Goal: Transaction & Acquisition: Purchase product/service

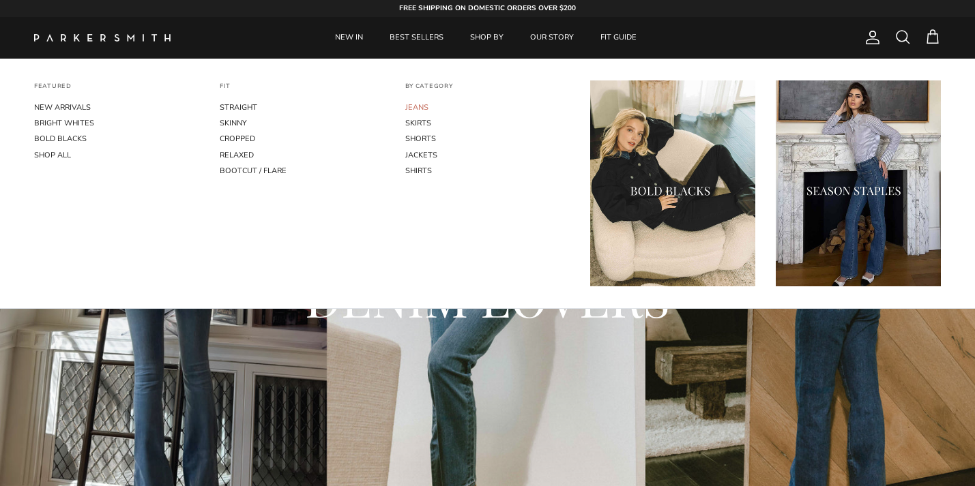
click at [419, 107] on link "JEANS" at bounding box center [487, 108] width 165 height 16
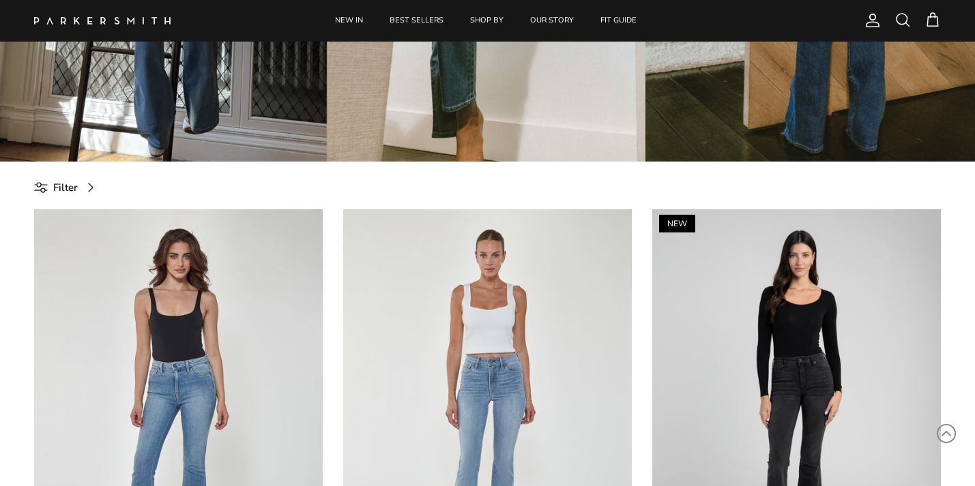
scroll to position [415, 0]
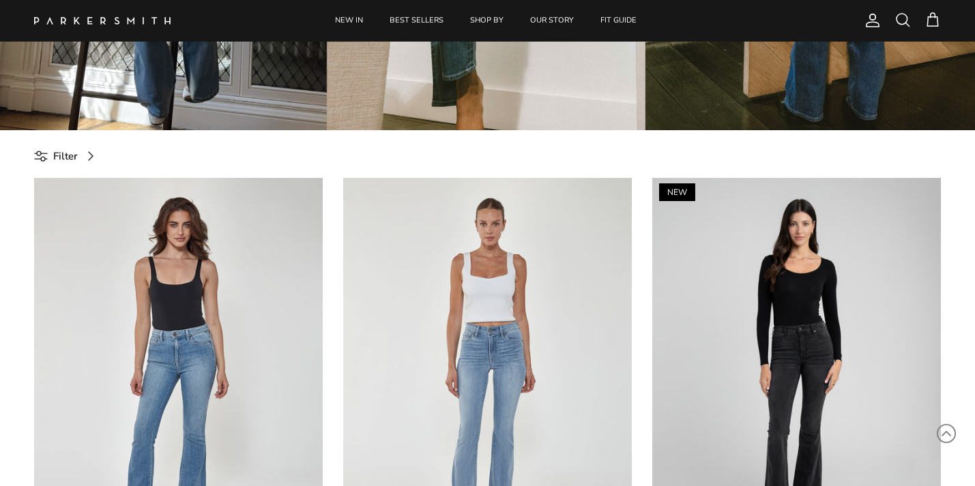
click at [86, 153] on span at bounding box center [91, 156] width 16 height 16
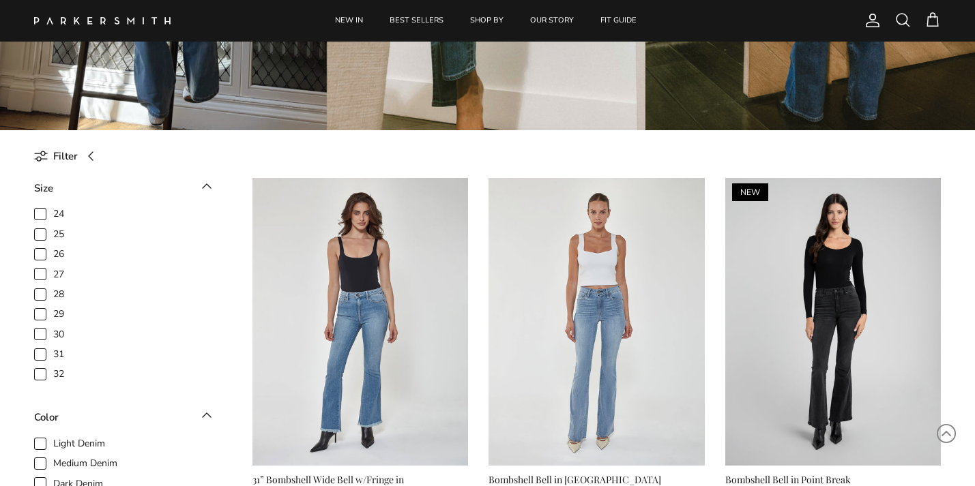
click at [53, 316] on span "29" at bounding box center [58, 315] width 11 height 14
click at [53, 308] on input "29" at bounding box center [53, 307] width 1 height 1
checkbox input "true"
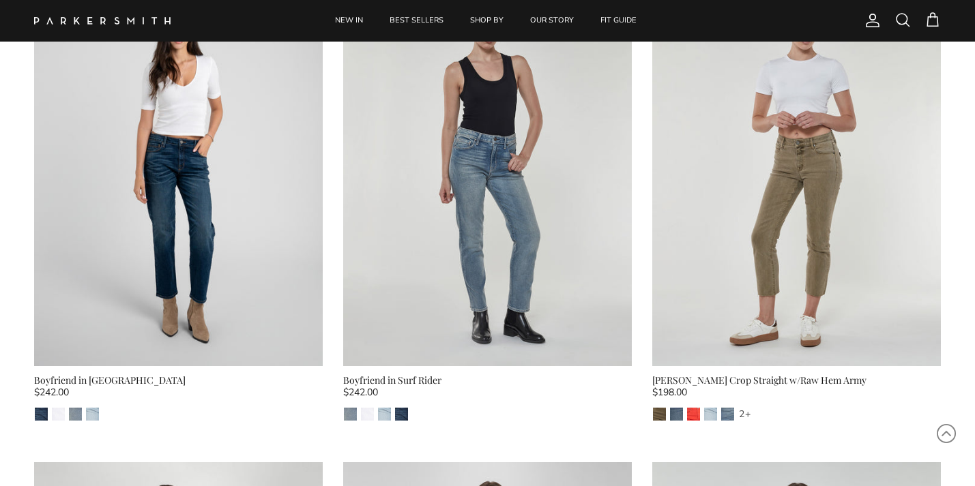
scroll to position [7336, 0]
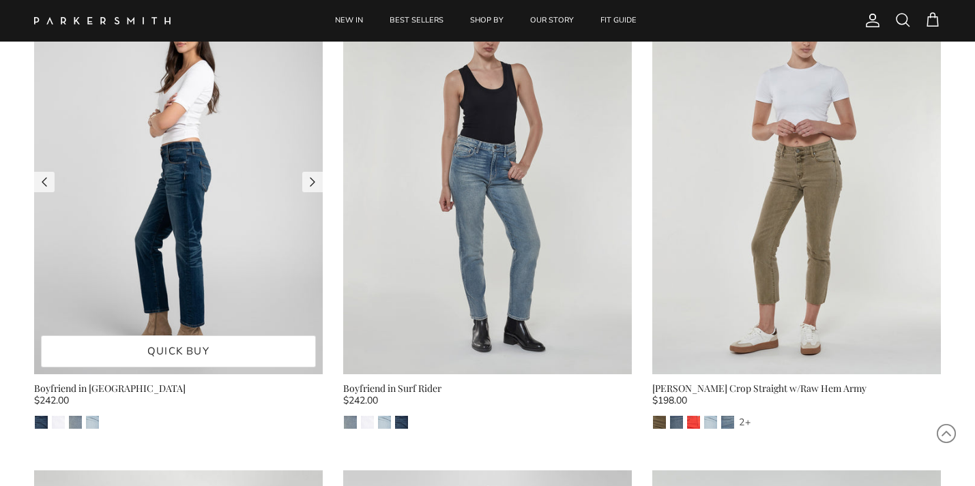
click at [179, 294] on img at bounding box center [178, 182] width 289 height 385
click at [119, 297] on img at bounding box center [178, 182] width 289 height 385
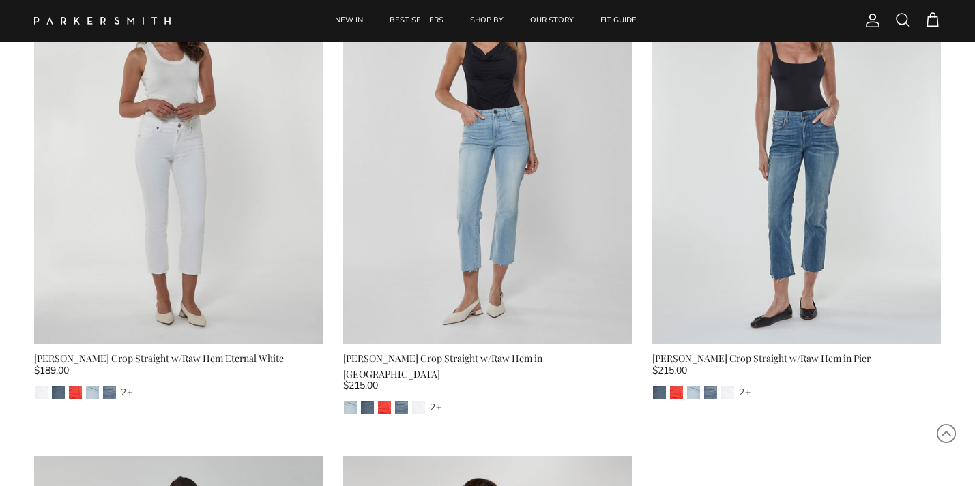
scroll to position [7849, 0]
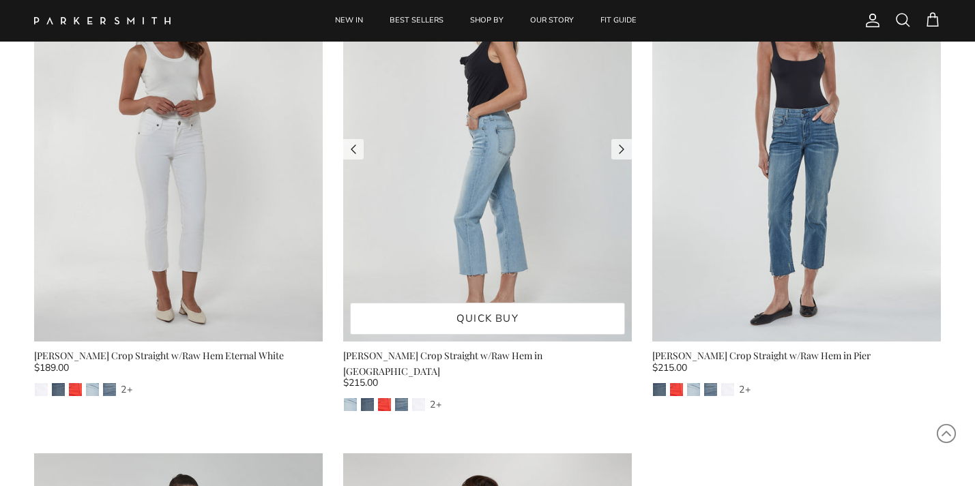
click at [484, 216] on img at bounding box center [487, 149] width 289 height 385
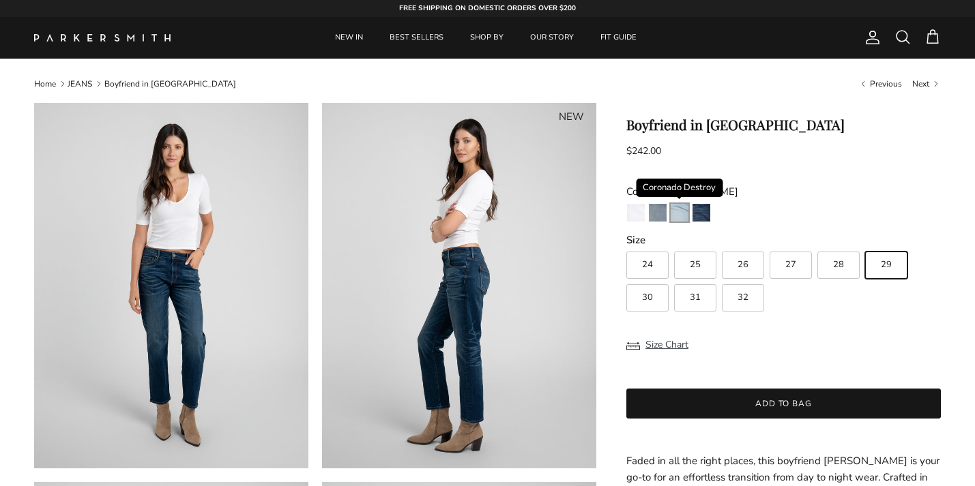
click at [681, 213] on img "Coronado Destroy" at bounding box center [679, 213] width 18 height 18
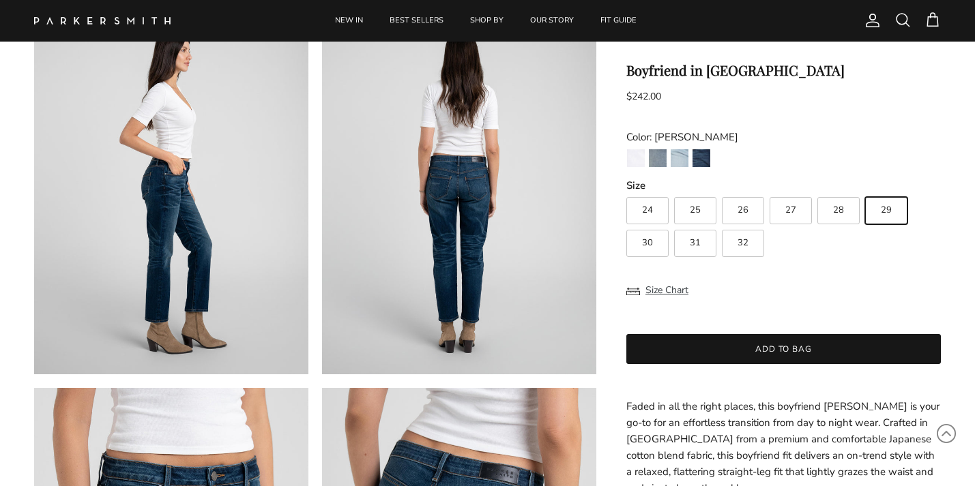
scroll to position [489, 0]
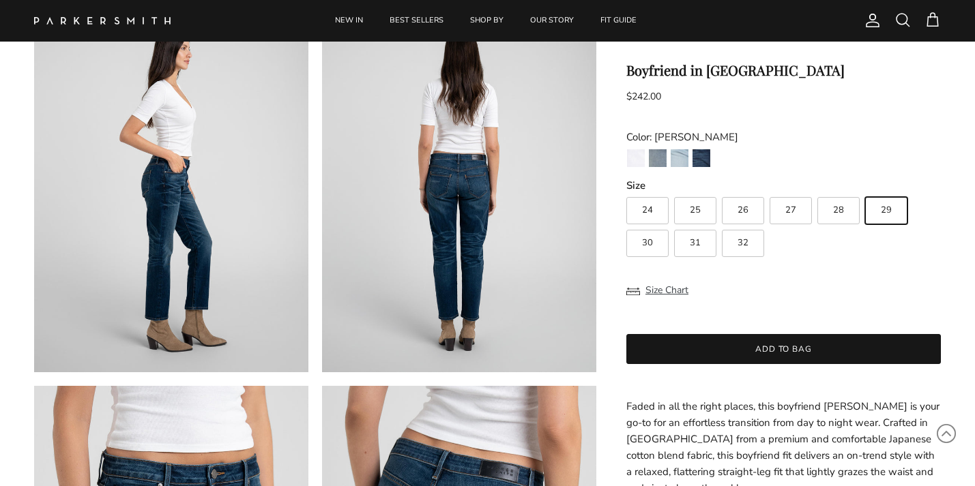
click at [201, 227] on img at bounding box center [171, 190] width 274 height 366
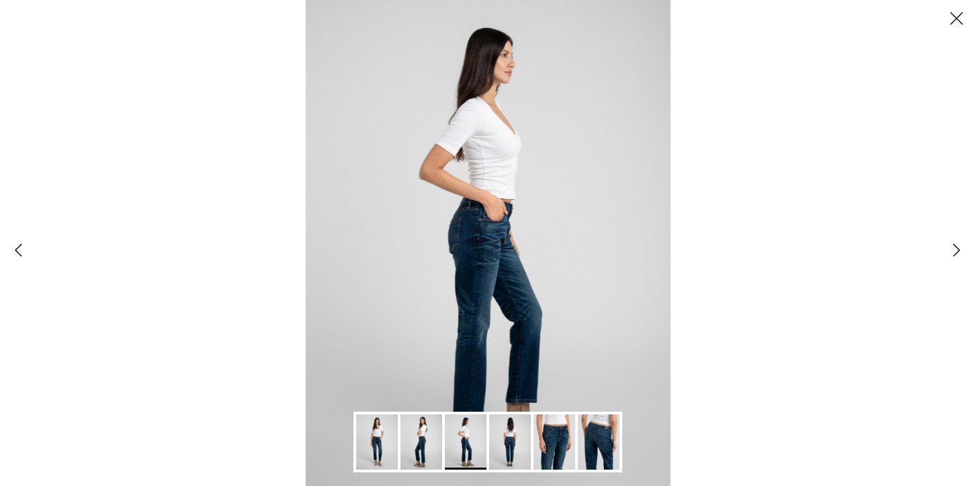
click at [709, 282] on div "Gallery Viewer" at bounding box center [487, 243] width 975 height 486
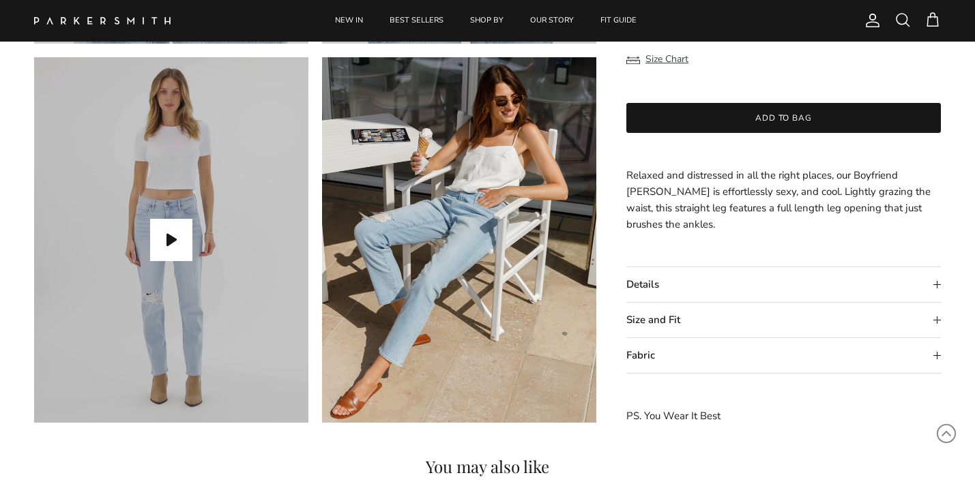
scroll to position [1204, 0]
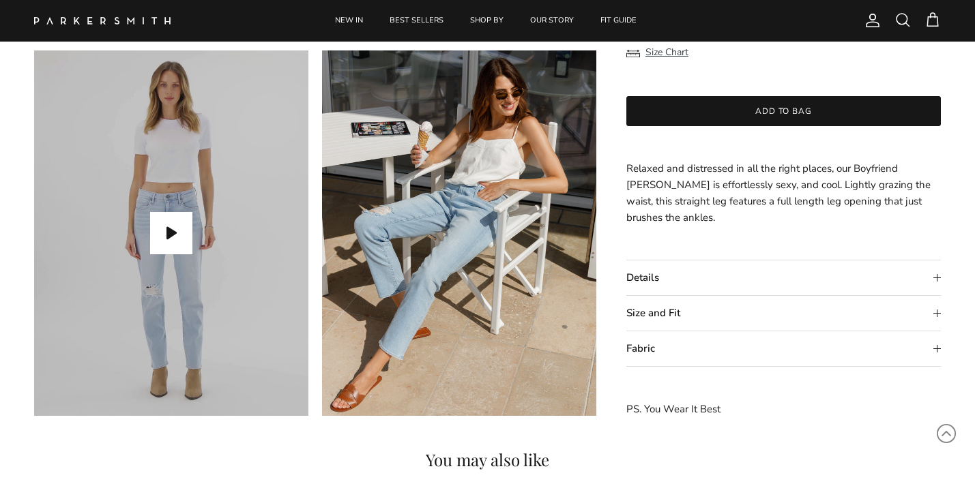
click at [935, 310] on summary "Size and Fit" at bounding box center [783, 313] width 314 height 35
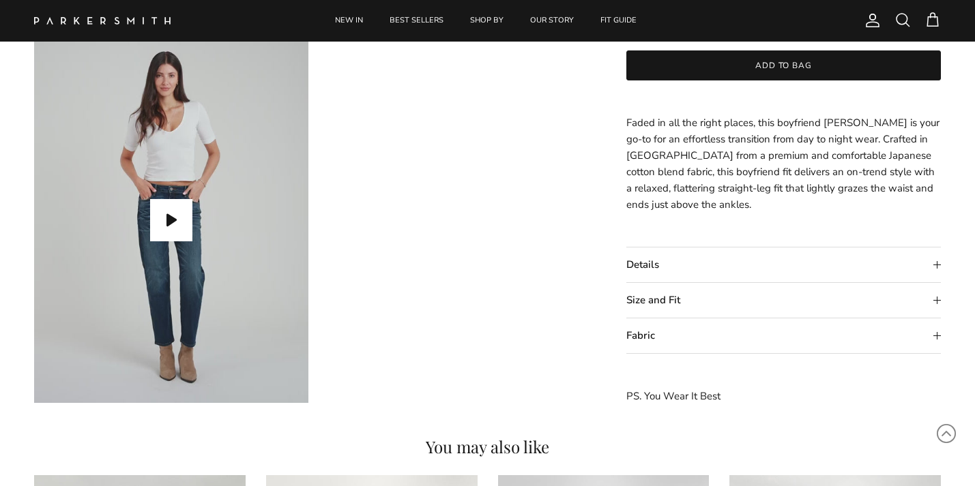
scroll to position [1228, 0]
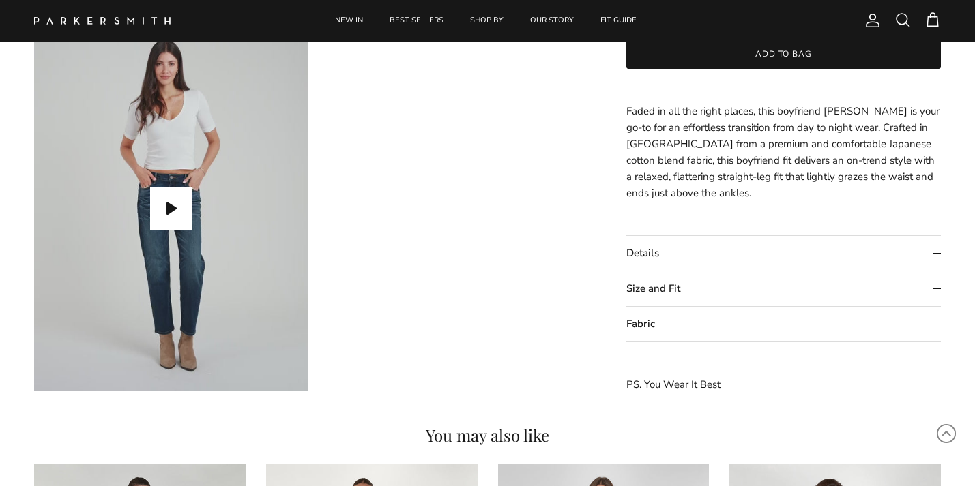
click at [931, 289] on summary "Size and Fit" at bounding box center [783, 288] width 314 height 35
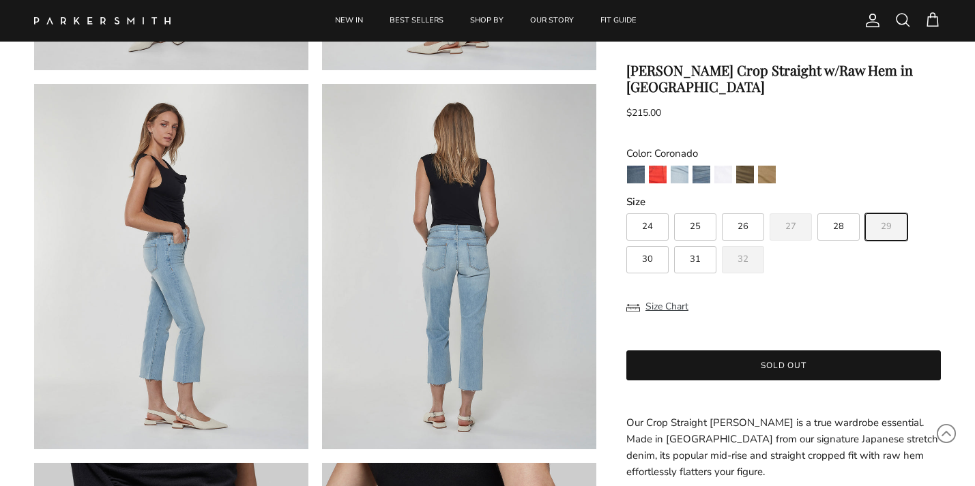
scroll to position [415, 0]
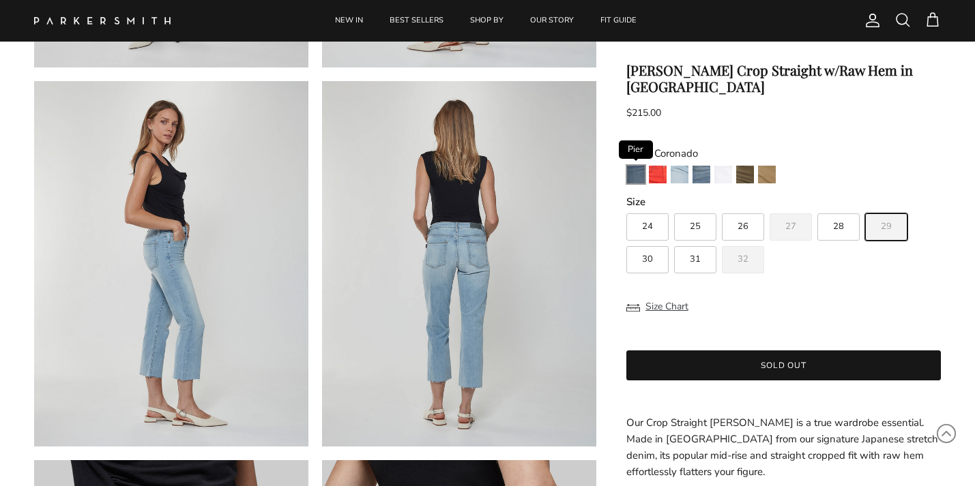
click at [640, 166] on img "Pier" at bounding box center [636, 175] width 18 height 18
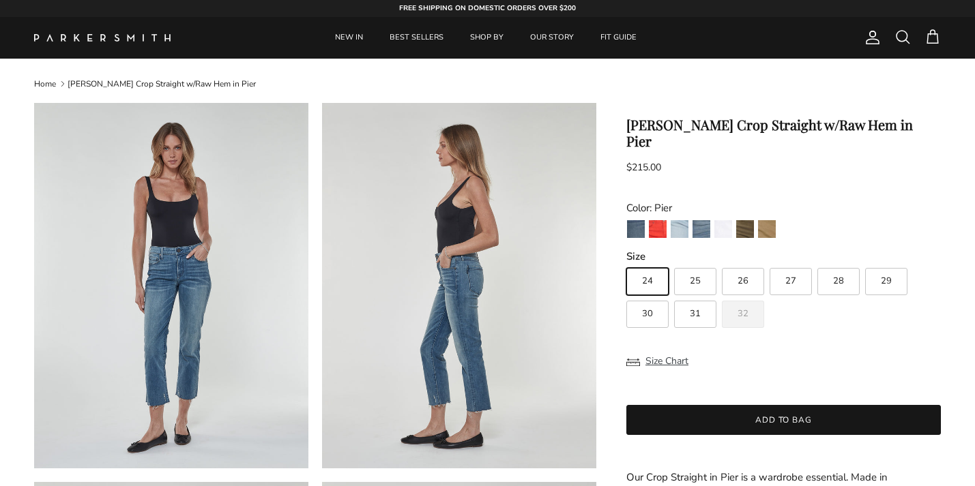
click at [889, 268] on label "29" at bounding box center [886, 281] width 42 height 27
click at [626, 262] on input "29" at bounding box center [625, 262] width 1 height 1
radio input "true"
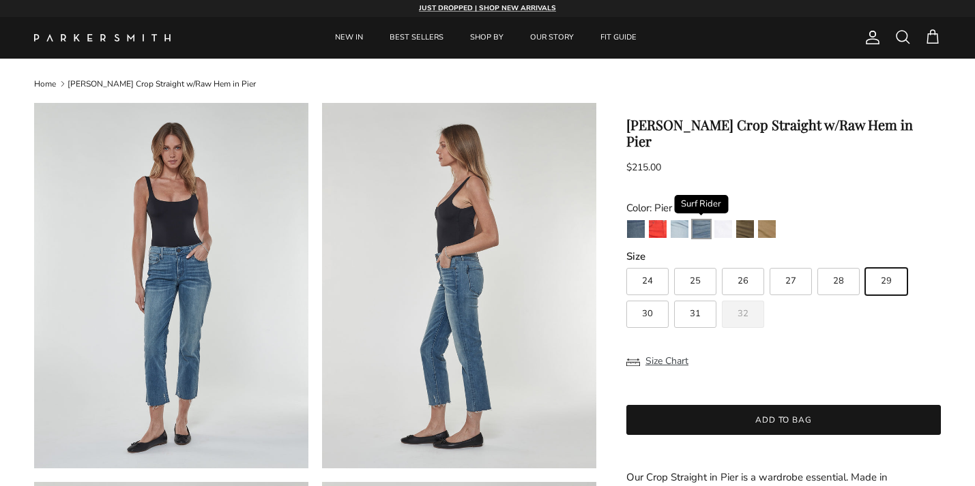
click at [703, 220] on img "Surf Rider" at bounding box center [701, 229] width 18 height 18
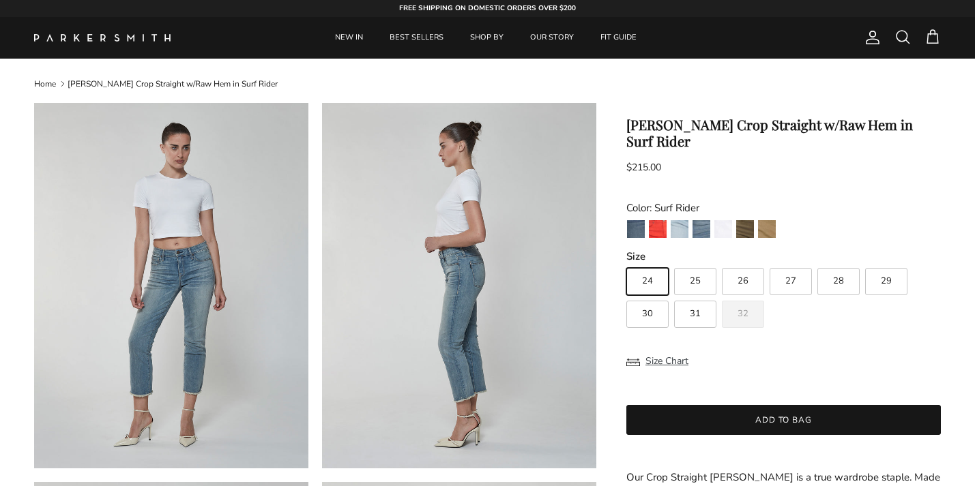
click at [881, 277] on span "29" at bounding box center [886, 281] width 11 height 9
click at [626, 262] on input "29" at bounding box center [625, 262] width 1 height 1
radio input "true"
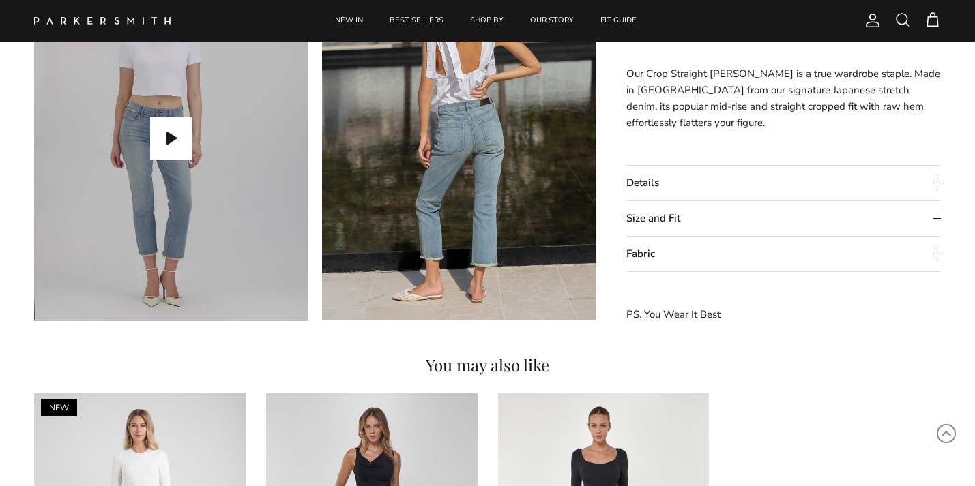
scroll to position [1301, 0]
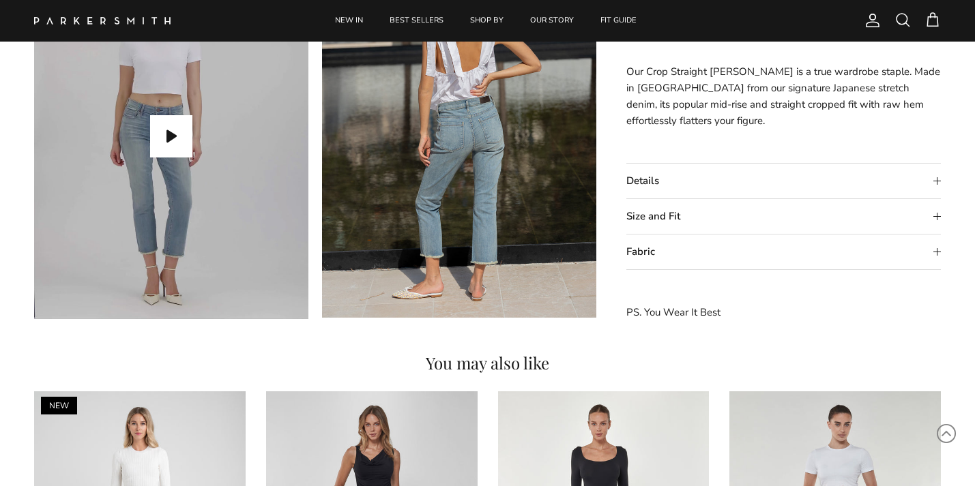
click at [931, 222] on summary "Size and Fit" at bounding box center [783, 216] width 314 height 35
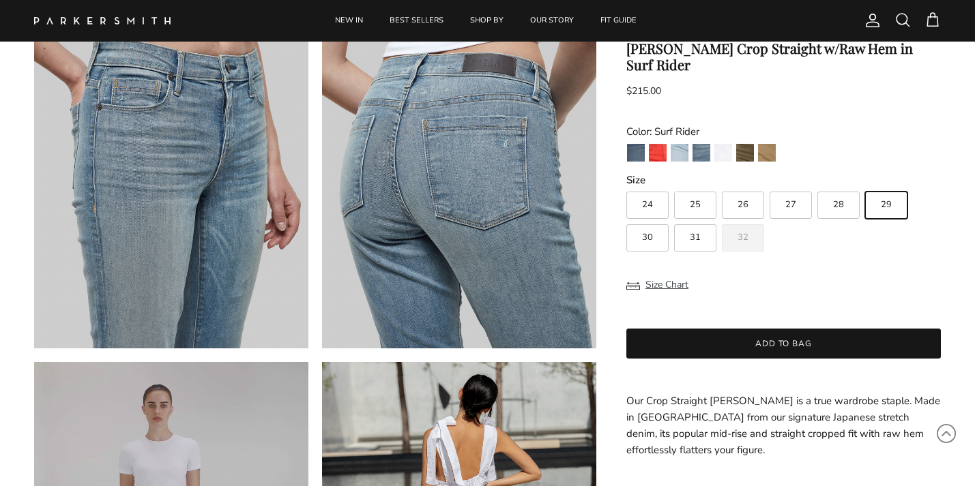
scroll to position [893, 0]
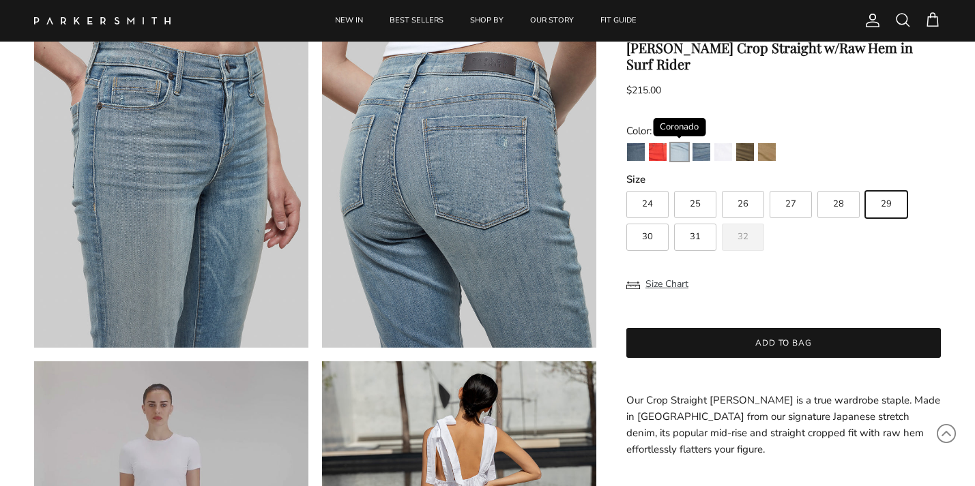
click at [682, 150] on img "Coronado" at bounding box center [679, 152] width 18 height 18
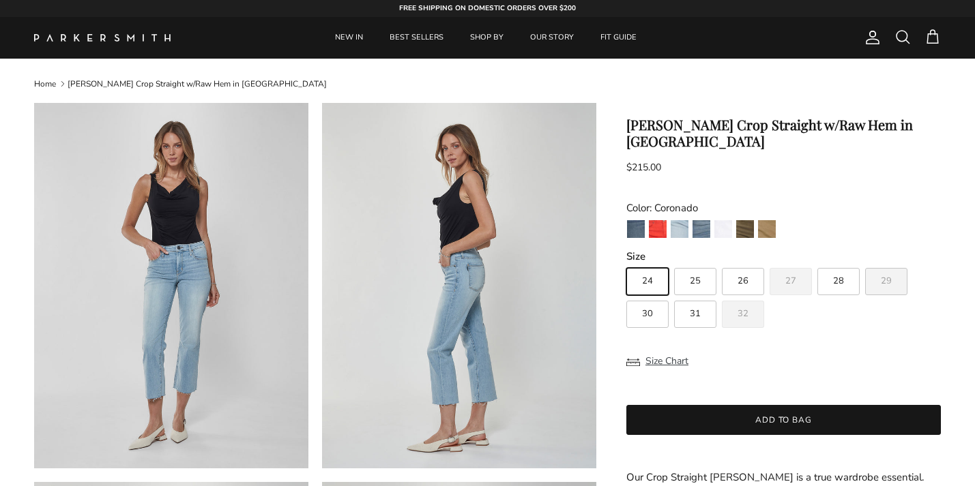
click at [889, 277] on span "29" at bounding box center [886, 281] width 11 height 9
click at [626, 262] on input "29" at bounding box center [625, 262] width 1 height 1
radio input "true"
click at [834, 277] on span "28" at bounding box center [838, 281] width 11 height 9
click at [626, 262] on input "28" at bounding box center [625, 262] width 1 height 1
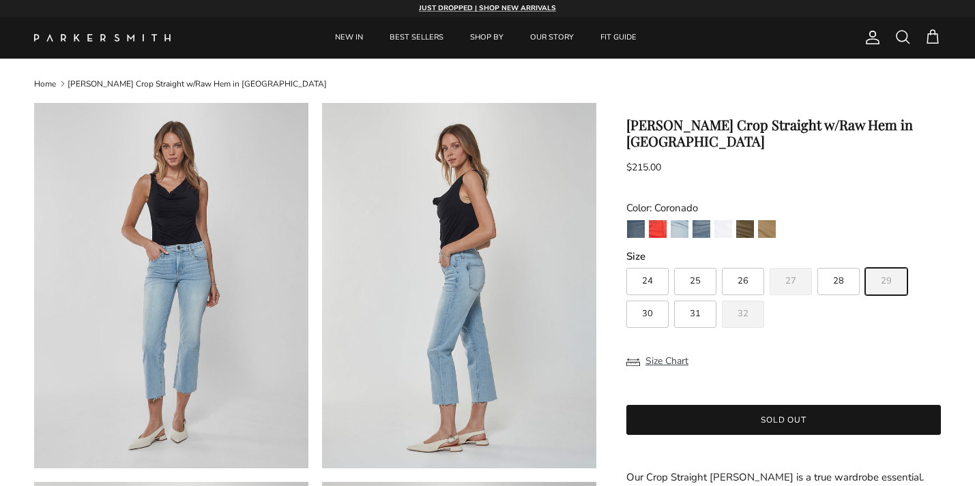
radio input "true"
click at [636, 220] on img "Pier" at bounding box center [636, 229] width 18 height 18
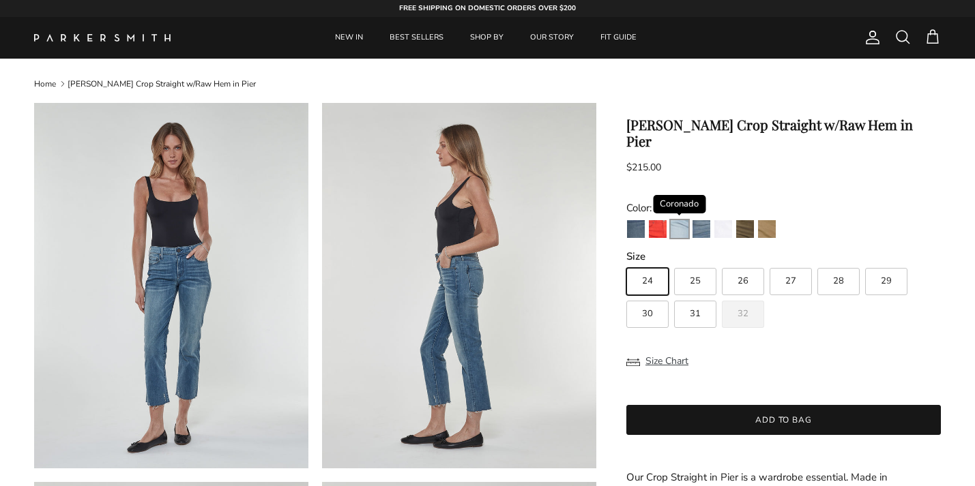
click at [681, 220] on img "Coronado" at bounding box center [679, 229] width 18 height 18
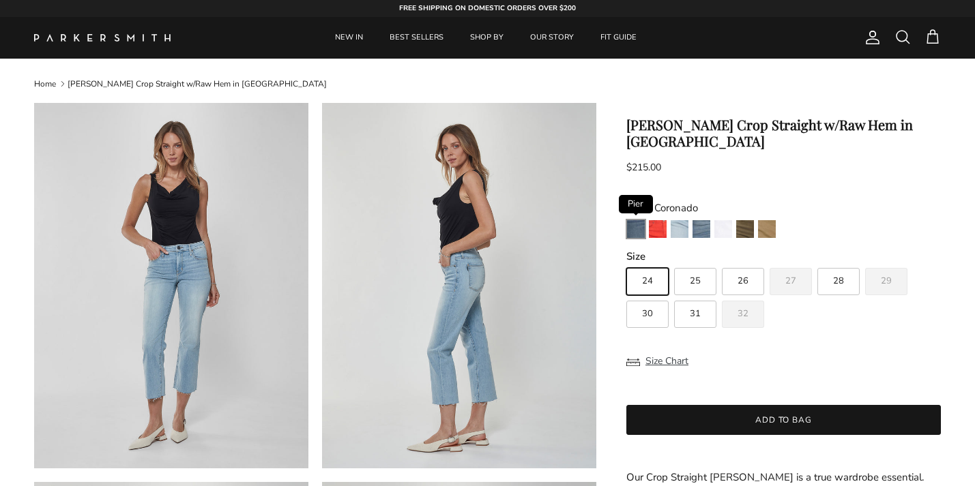
click at [636, 220] on img "Pier" at bounding box center [636, 229] width 18 height 18
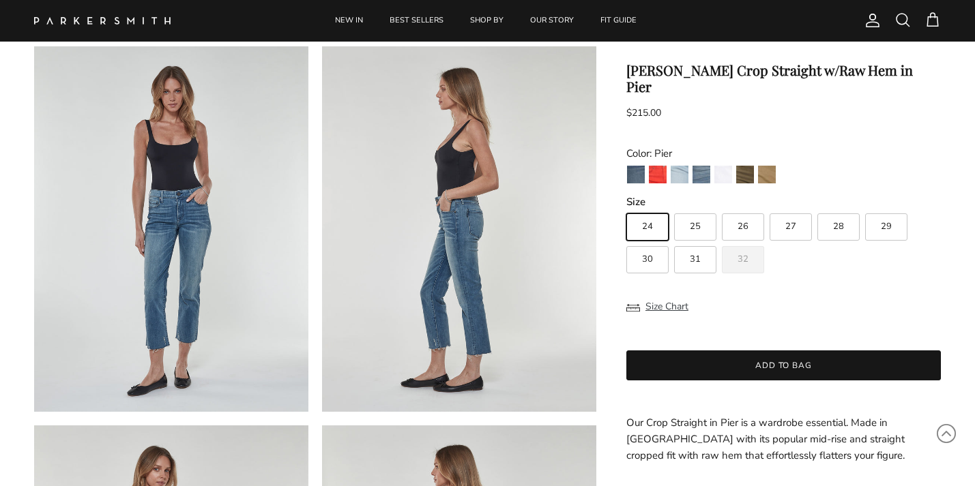
scroll to position [73, 0]
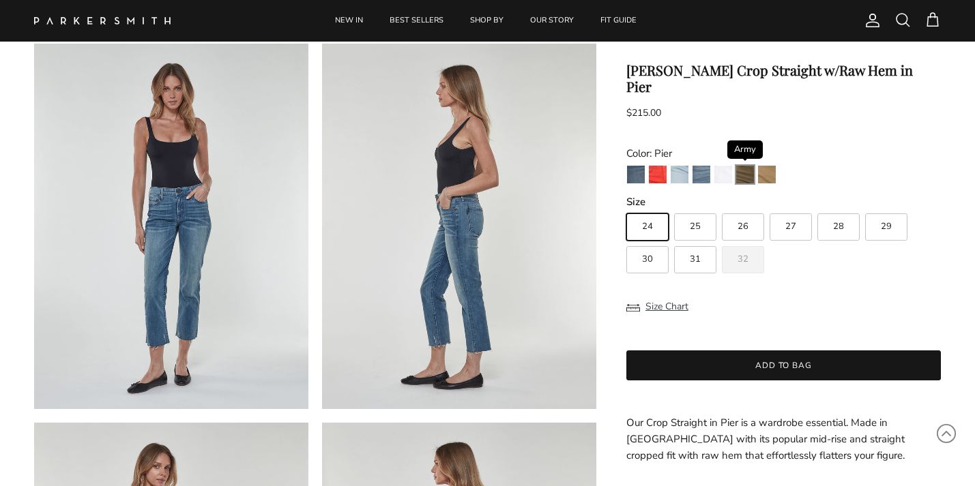
click at [746, 166] on img "Army" at bounding box center [745, 175] width 18 height 18
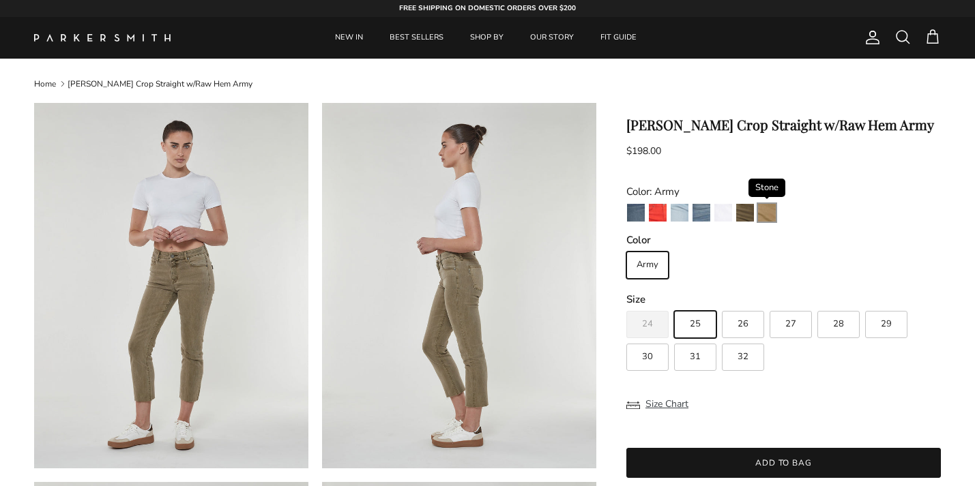
click at [763, 213] on img "Stone" at bounding box center [767, 213] width 18 height 18
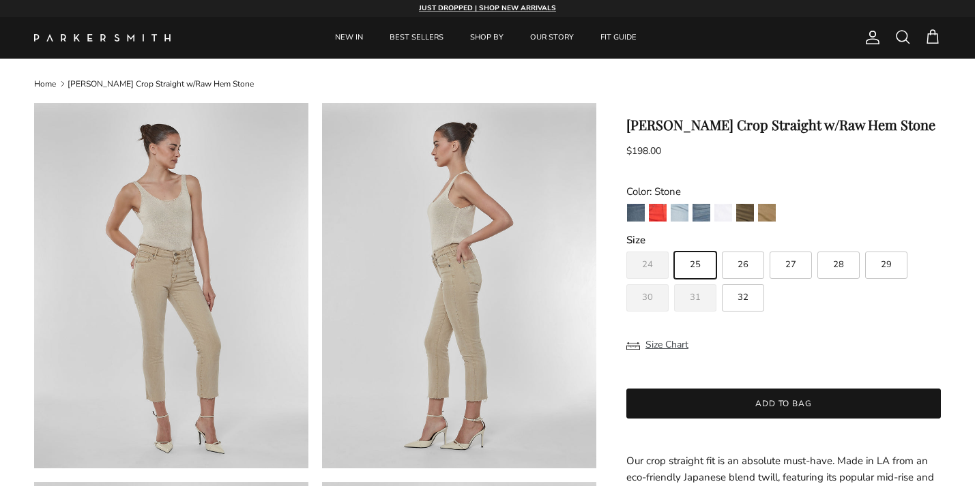
click at [881, 267] on span "29" at bounding box center [886, 265] width 11 height 9
click at [626, 246] on input "29" at bounding box center [625, 246] width 1 height 1
radio input "true"
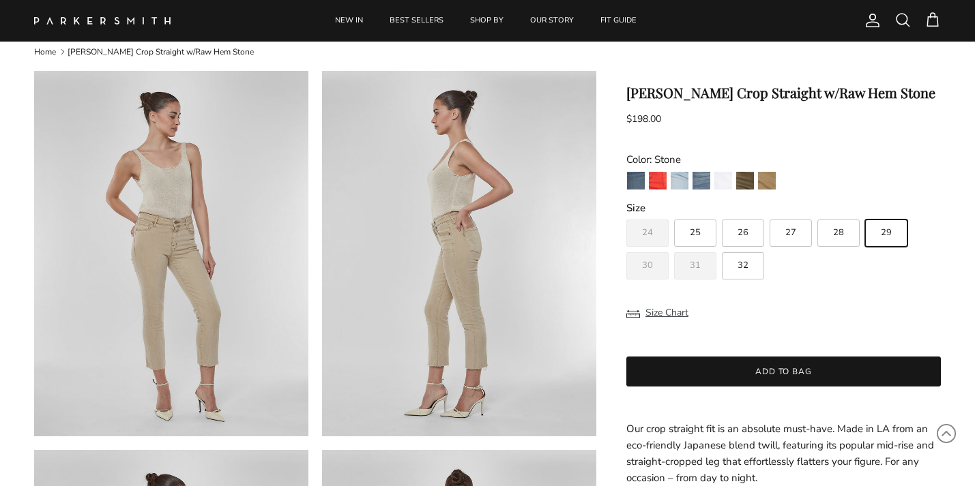
scroll to position [31, 0]
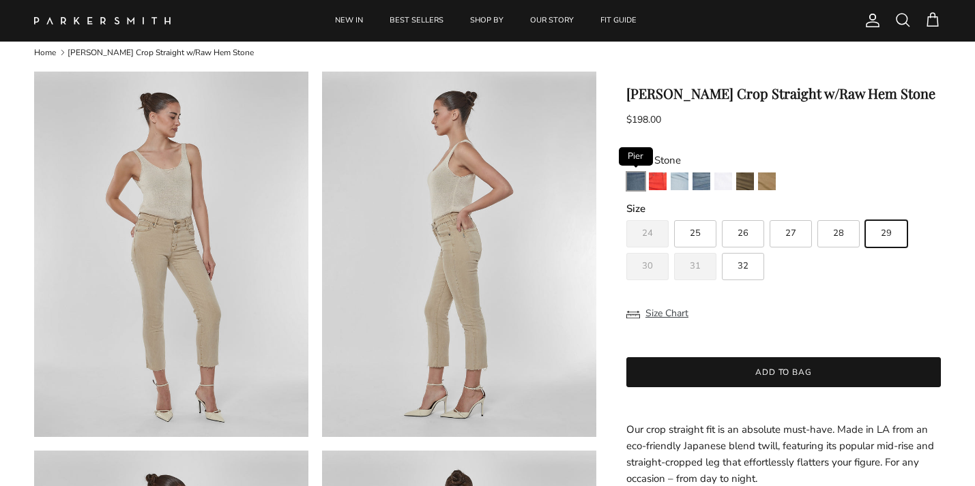
click at [633, 187] on img "Pier" at bounding box center [636, 182] width 18 height 18
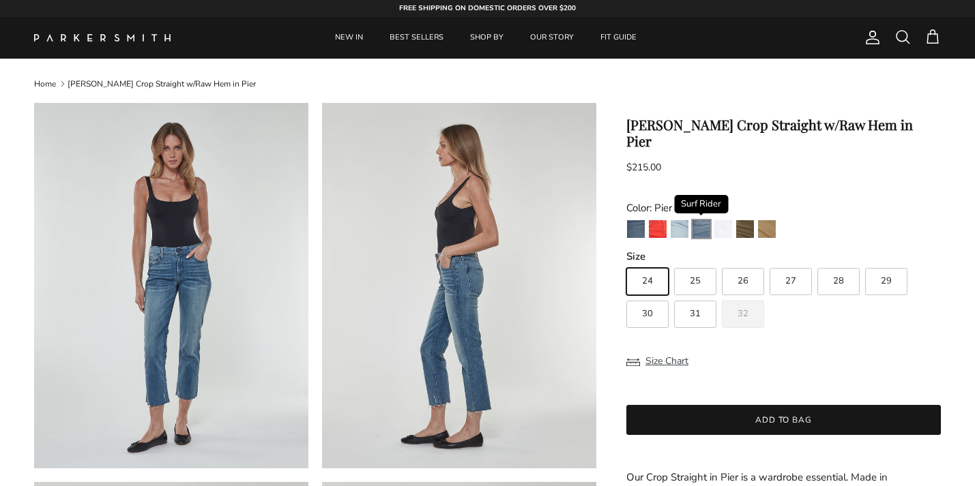
click at [701, 220] on img "Surf Rider" at bounding box center [701, 229] width 18 height 18
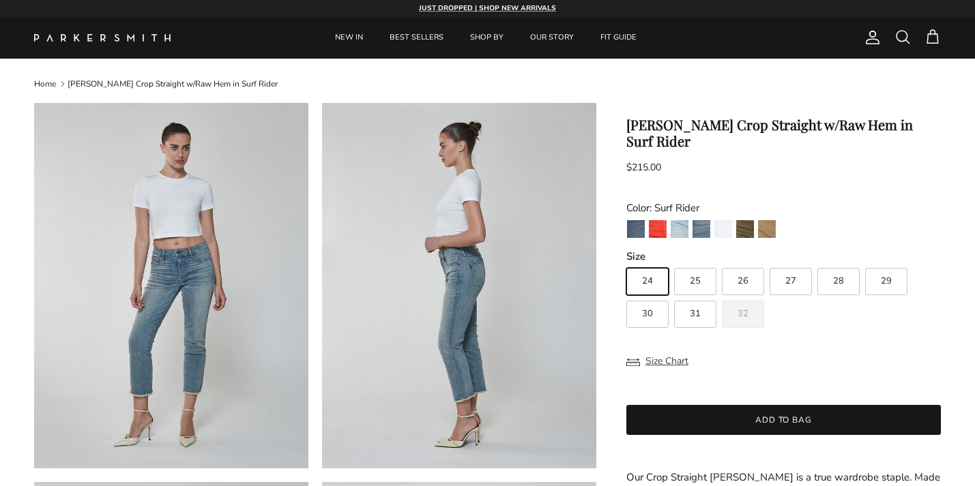
click at [889, 277] on span "29" at bounding box center [886, 281] width 11 height 9
click at [626, 262] on input "29" at bounding box center [625, 262] width 1 height 1
radio input "true"
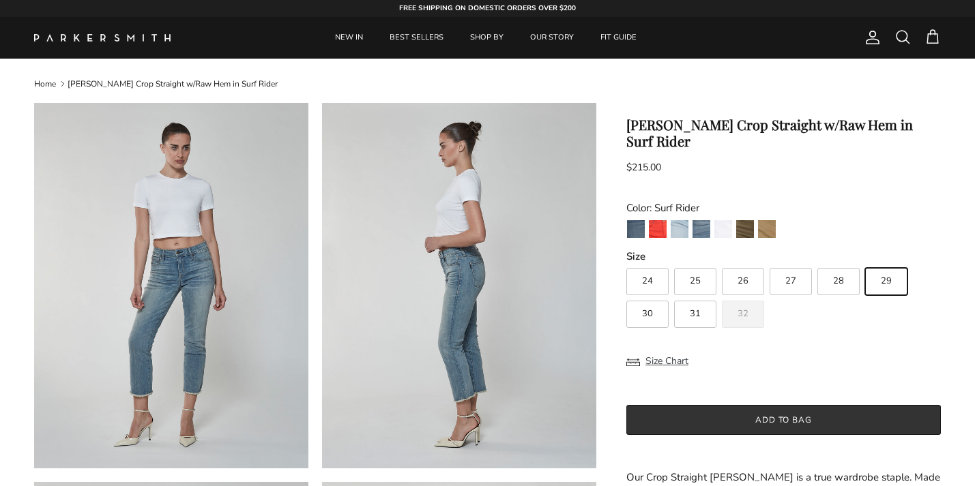
click at [795, 405] on button "Add to bag" at bounding box center [783, 420] width 314 height 30
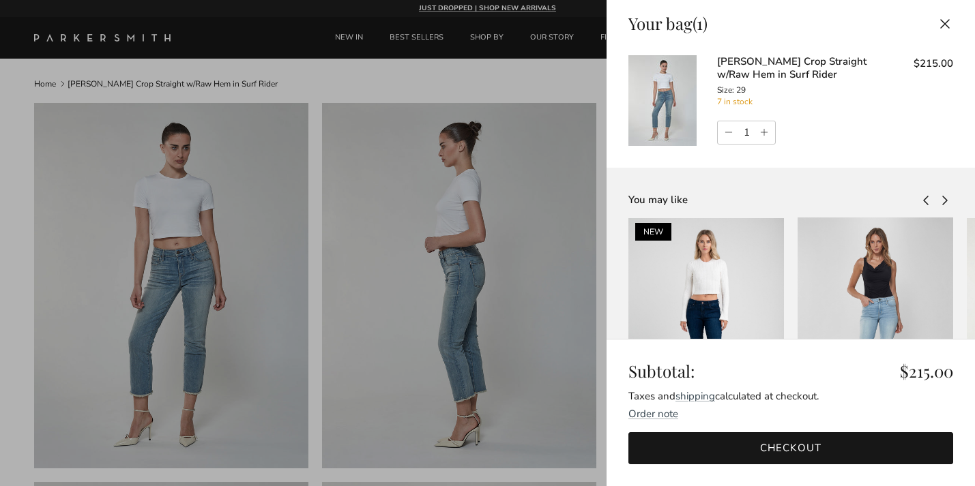
click at [945, 22] on button "Close" at bounding box center [945, 23] width 30 height 31
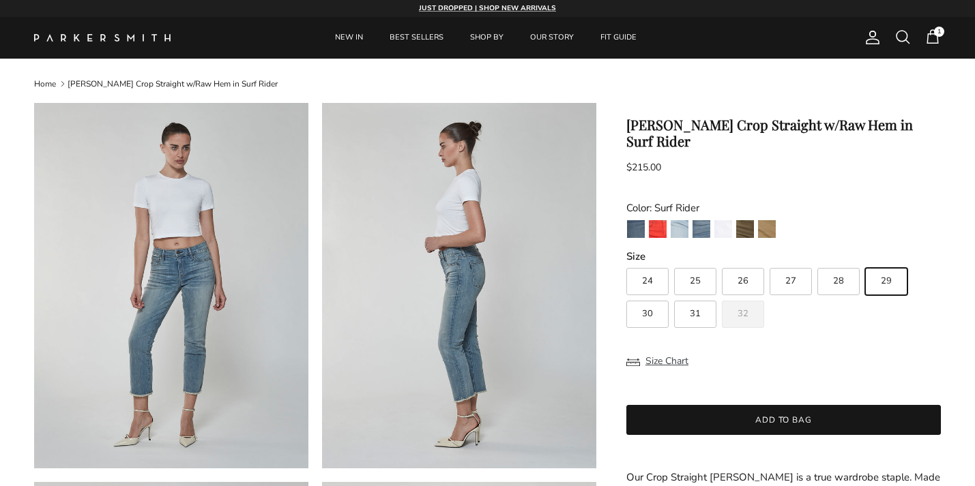
scroll to position [8, 0]
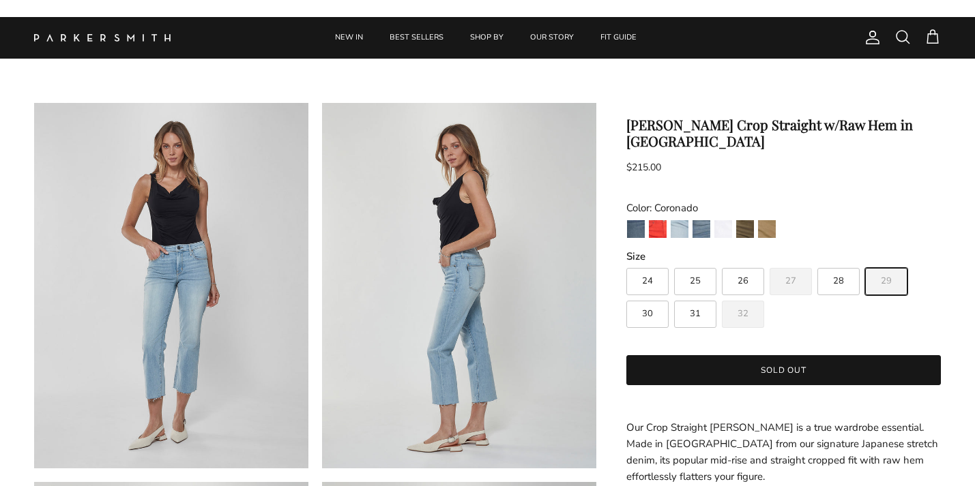
scroll to position [415, 0]
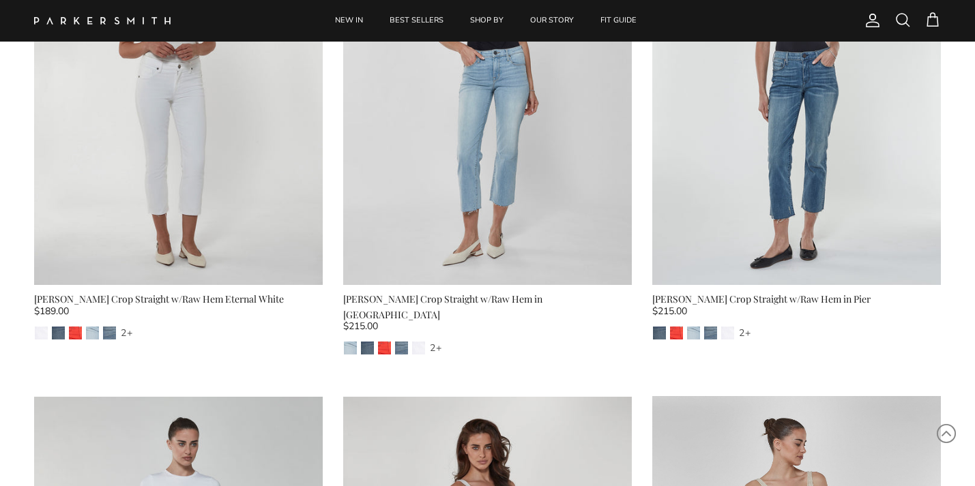
scroll to position [7857, 0]
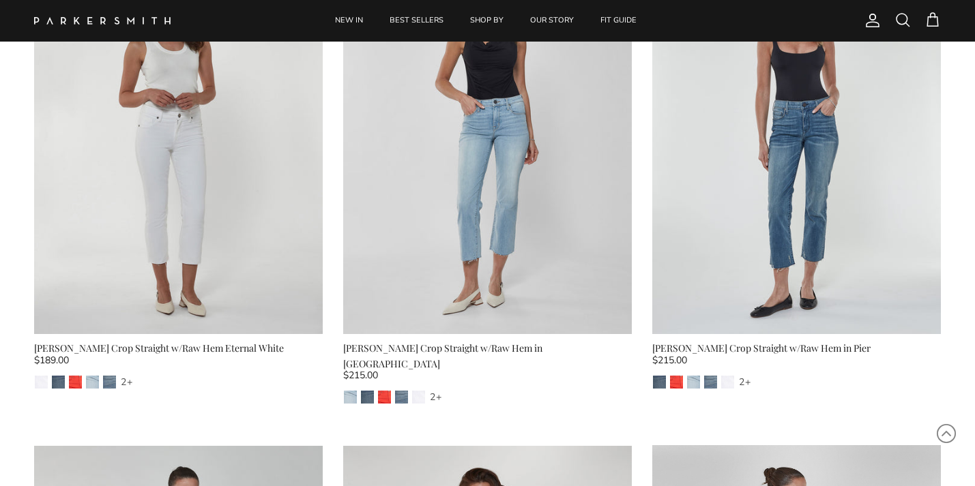
click at [936, 19] on span at bounding box center [932, 20] width 16 height 16
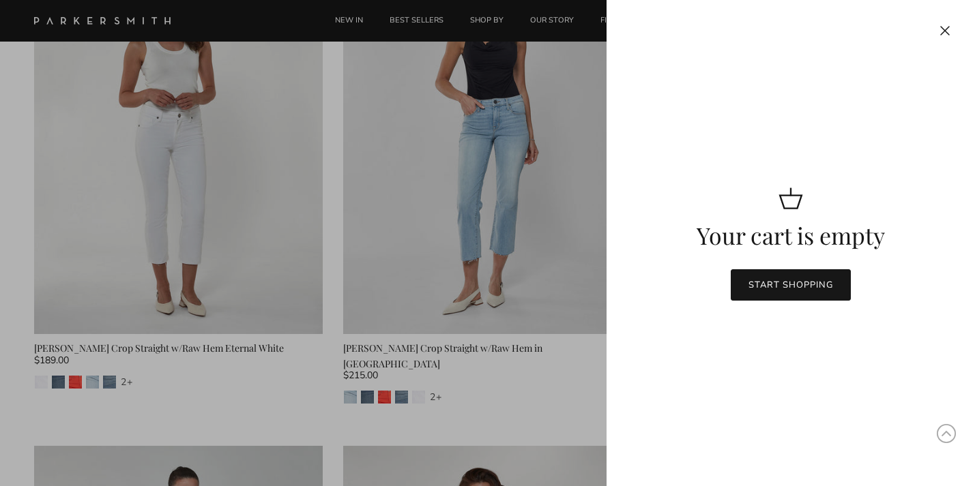
scroll to position [0, 0]
click at [950, 27] on button "Close" at bounding box center [945, 30] width 30 height 31
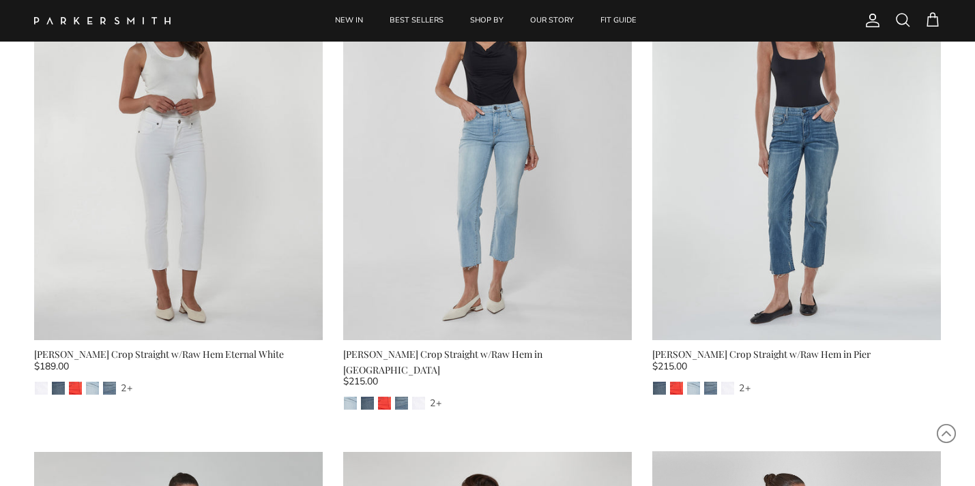
scroll to position [7853, 0]
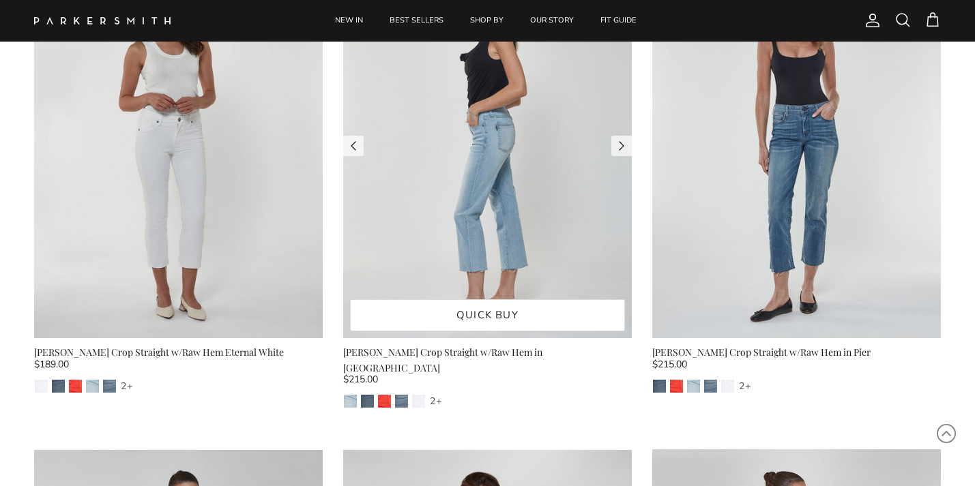
click at [484, 225] on img at bounding box center [487, 146] width 289 height 385
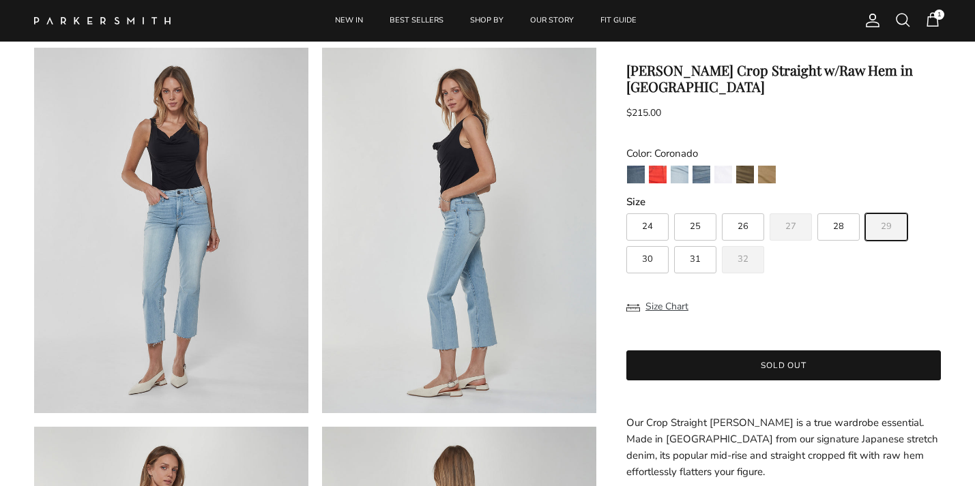
scroll to position [78, 0]
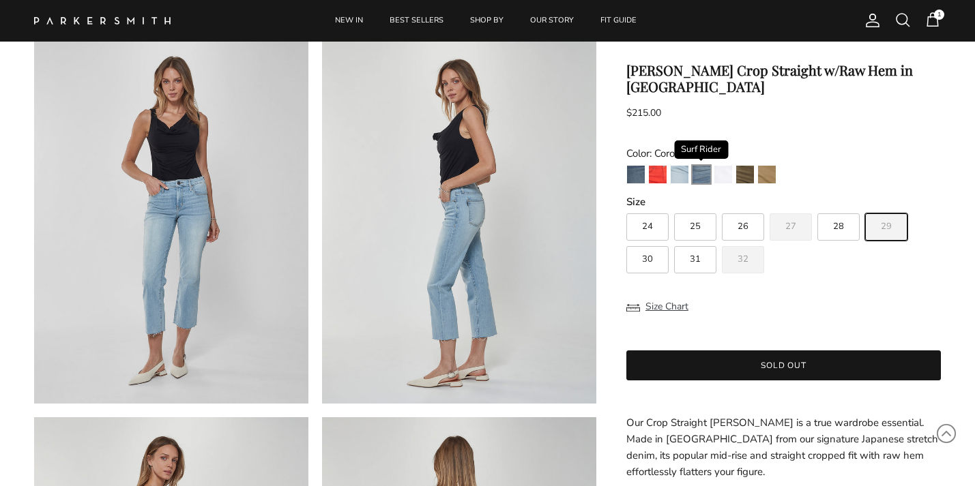
click at [701, 166] on img "Surf Rider" at bounding box center [701, 175] width 18 height 18
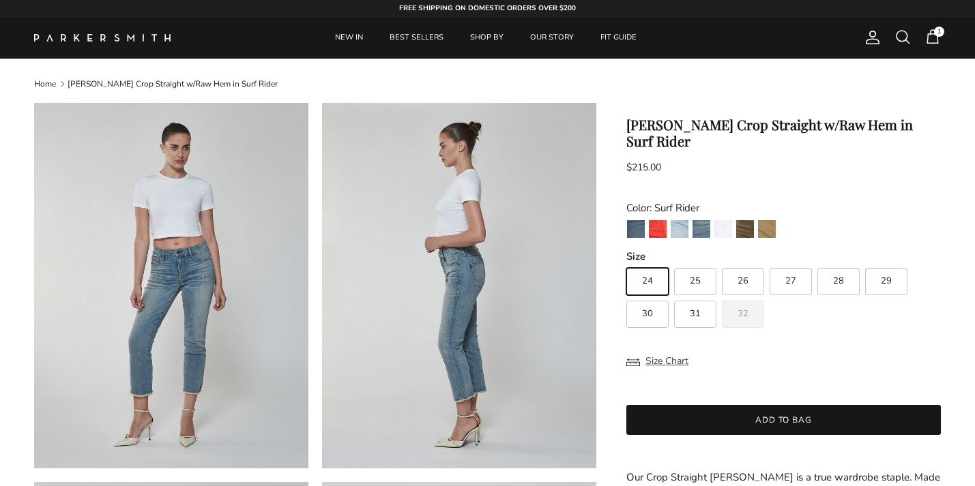
click at [898, 268] on label "29" at bounding box center [886, 281] width 42 height 27
click at [626, 262] on input "29" at bounding box center [625, 262] width 1 height 1
radio input "true"
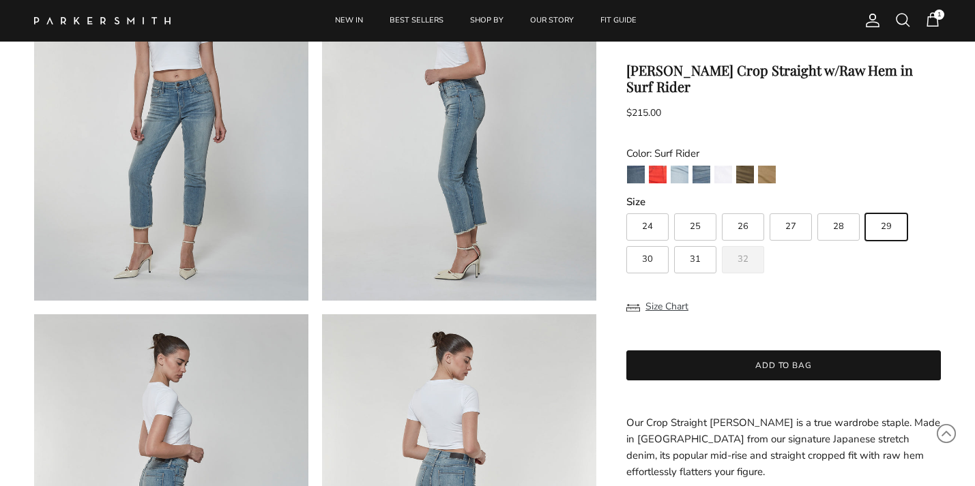
scroll to position [185, 0]
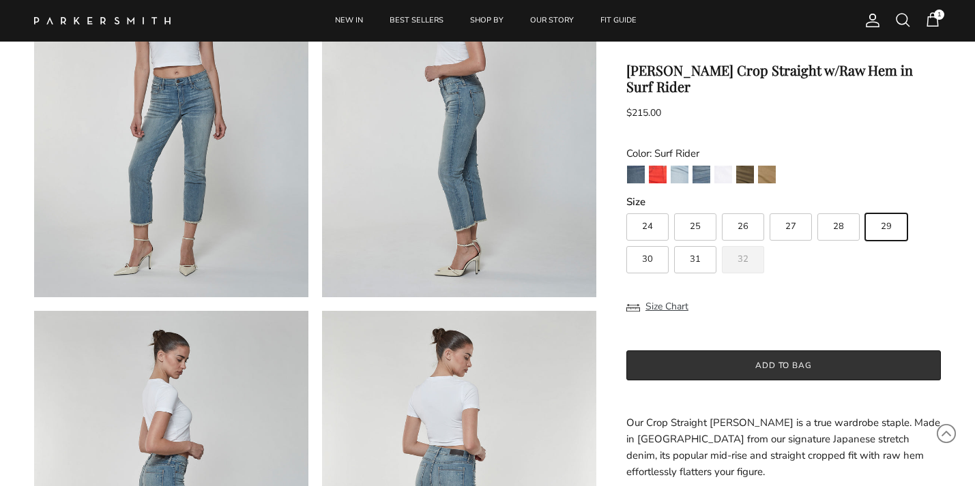
click at [778, 353] on button "Add to bag" at bounding box center [783, 366] width 314 height 30
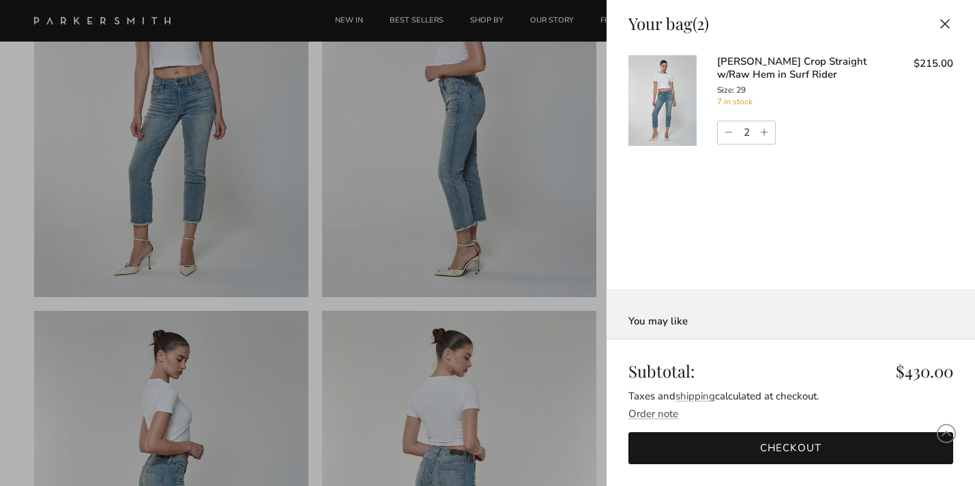
scroll to position [0, 0]
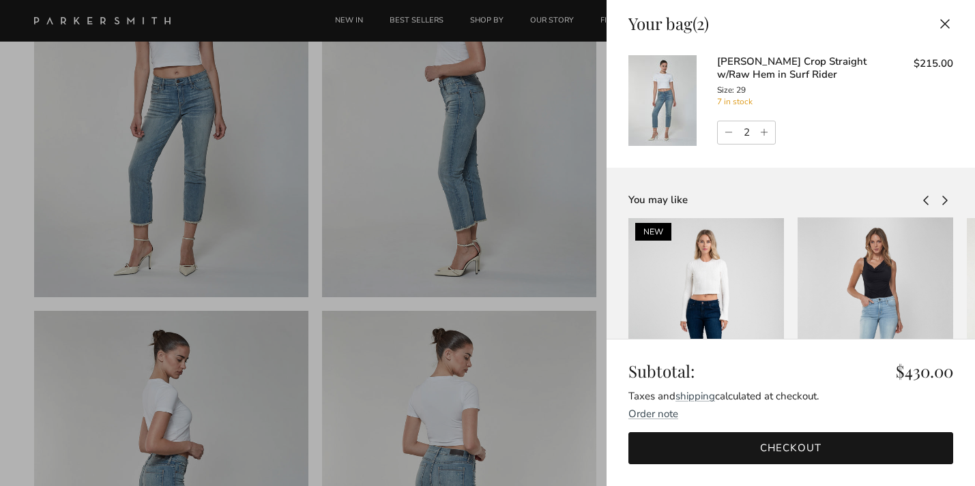
click at [725, 132] on link "Decrease quantity" at bounding box center [727, 132] width 18 height 23
type input "1"
click at [788, 445] on link "Checkout" at bounding box center [790, 448] width 325 height 32
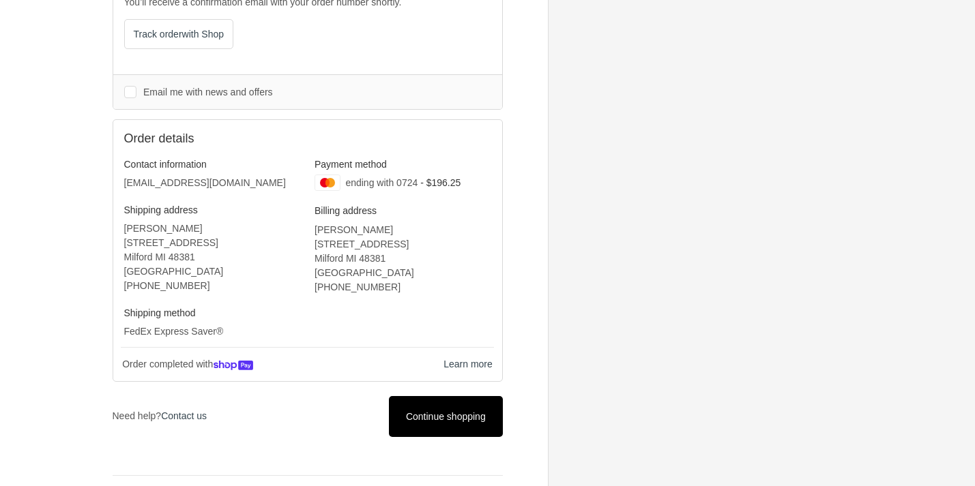
scroll to position [349, 0]
